Goal: Information Seeking & Learning: Learn about a topic

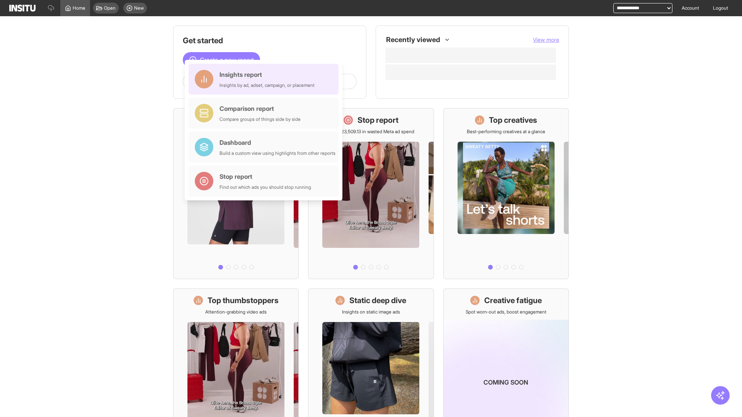
click at [265, 79] on div "Insights report Insights by ad, adset, campaign, or placement" at bounding box center [266, 79] width 95 height 19
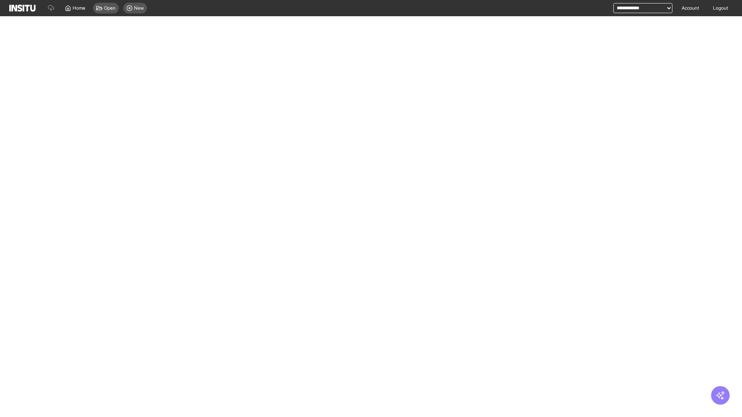
select select "**"
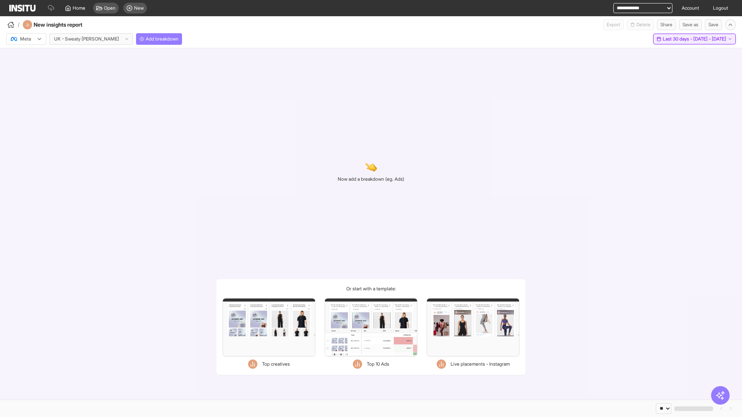
click at [678, 39] on span "Last 30 days - [DATE] - [DATE]" at bounding box center [694, 39] width 63 height 6
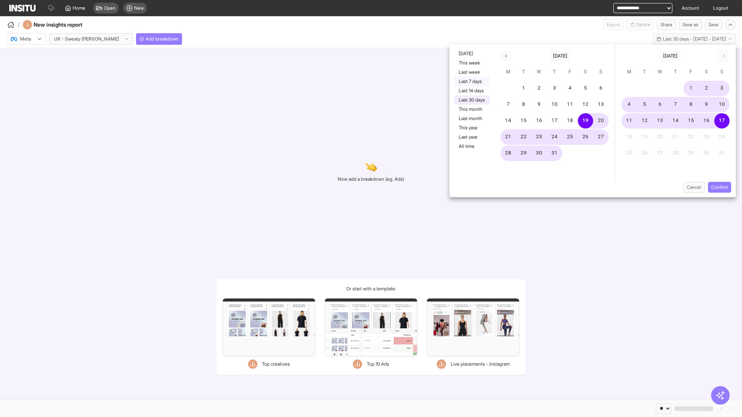
click at [471, 82] on button "Last 7 days" at bounding box center [472, 81] width 36 height 9
